Goal: Task Accomplishment & Management: Manage account settings

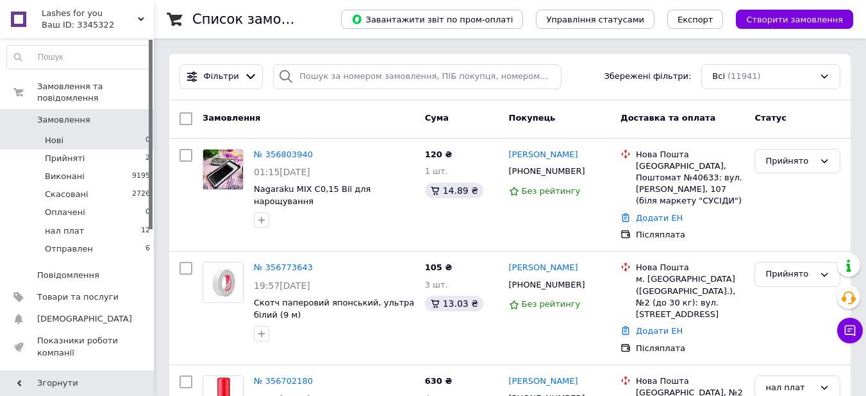
click at [51, 135] on span "Нові" at bounding box center [54, 141] width 19 height 12
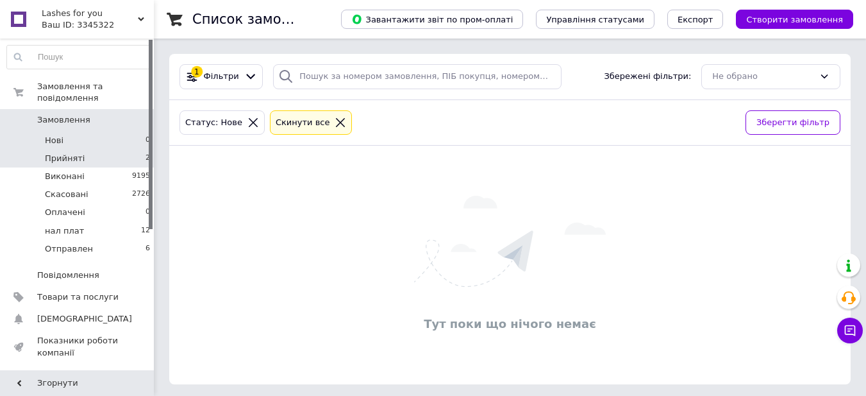
click at [62, 153] on span "Прийняті" at bounding box center [65, 159] width 40 height 12
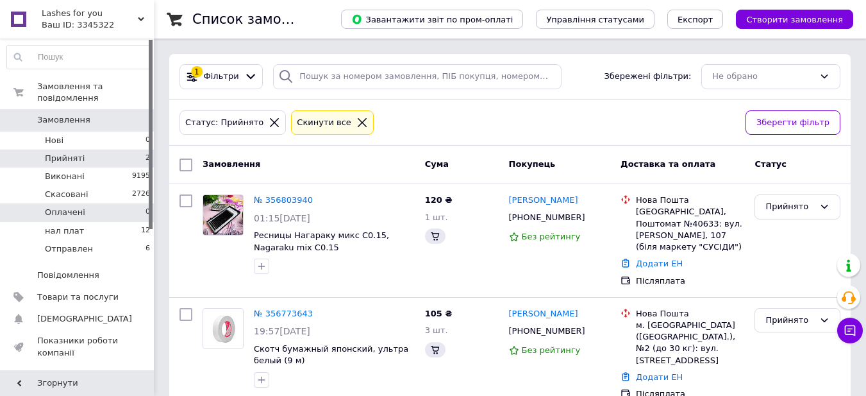
click at [83, 203] on li "Оплачені 0" at bounding box center [79, 212] width 158 height 18
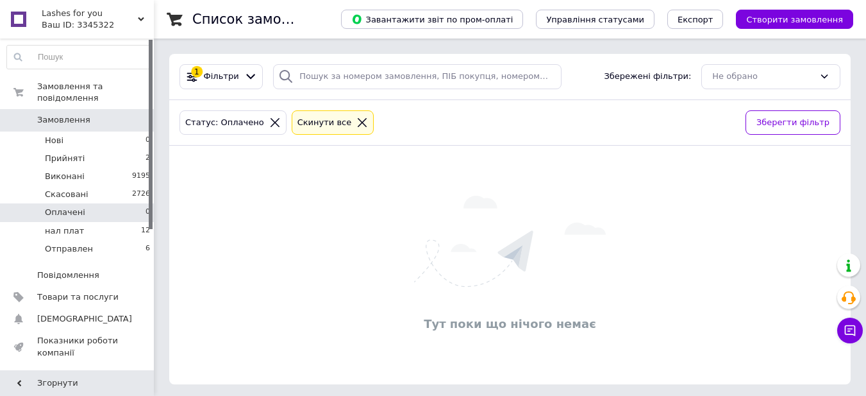
drag, startPoint x: 821, startPoint y: 331, endPoint x: 666, endPoint y: 271, distance: 165.9
drag, startPoint x: 666, startPoint y: 271, endPoint x: 262, endPoint y: 333, distance: 408.8
click at [262, 333] on div "Тут поки що нічого немає" at bounding box center [510, 264] width 682 height 213
click at [47, 135] on span "Нові" at bounding box center [54, 141] width 19 height 12
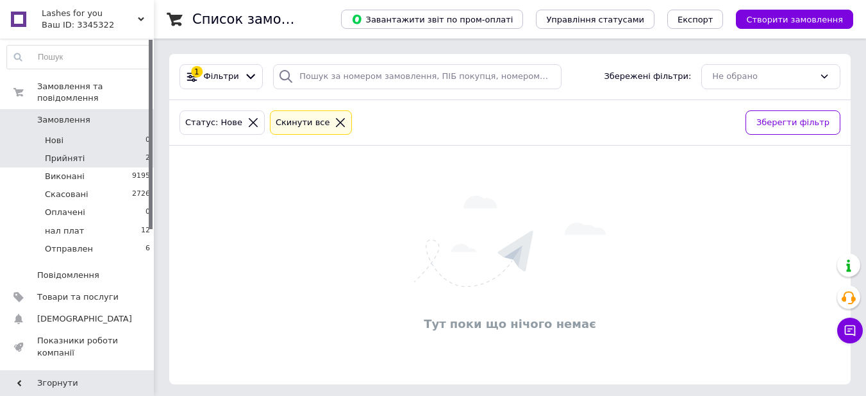
click at [59, 153] on span "Прийняті" at bounding box center [65, 159] width 40 height 12
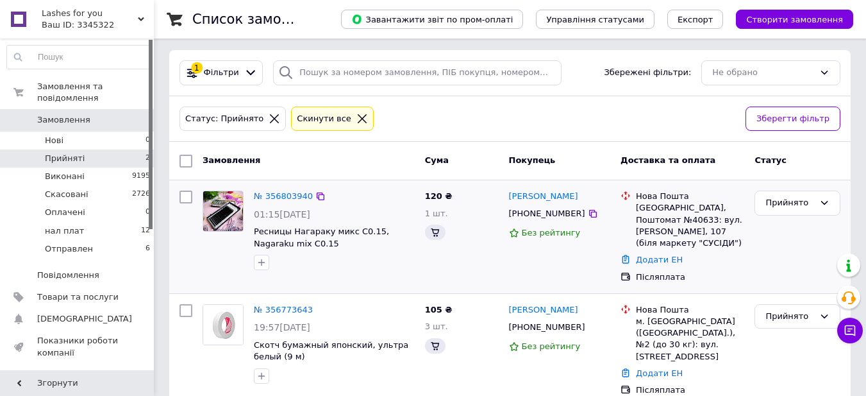
scroll to position [6, 0]
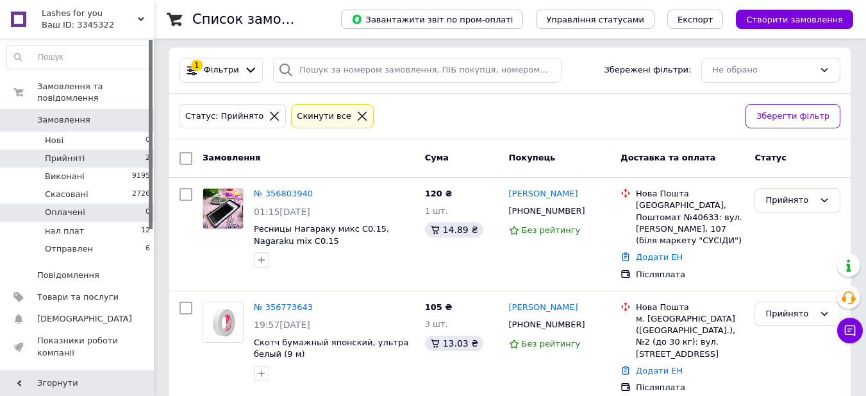
click at [58, 206] on span "Оплачені" at bounding box center [65, 212] width 40 height 12
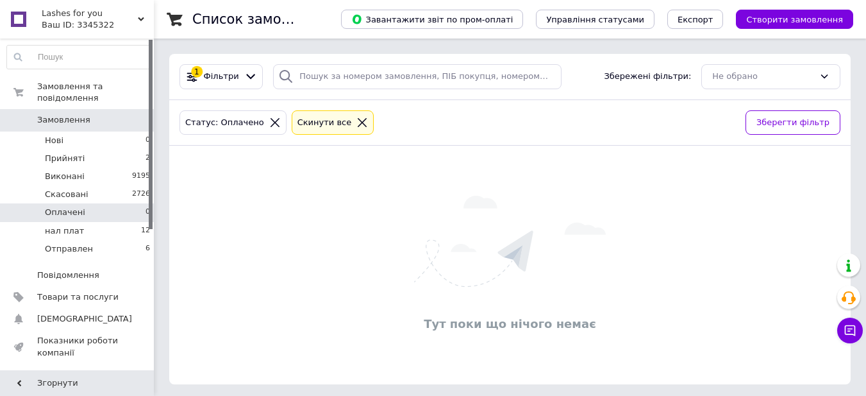
click at [831, 219] on div "Тут поки що нічого немає" at bounding box center [510, 264] width 682 height 213
